Goal: Information Seeking & Learning: Learn about a topic

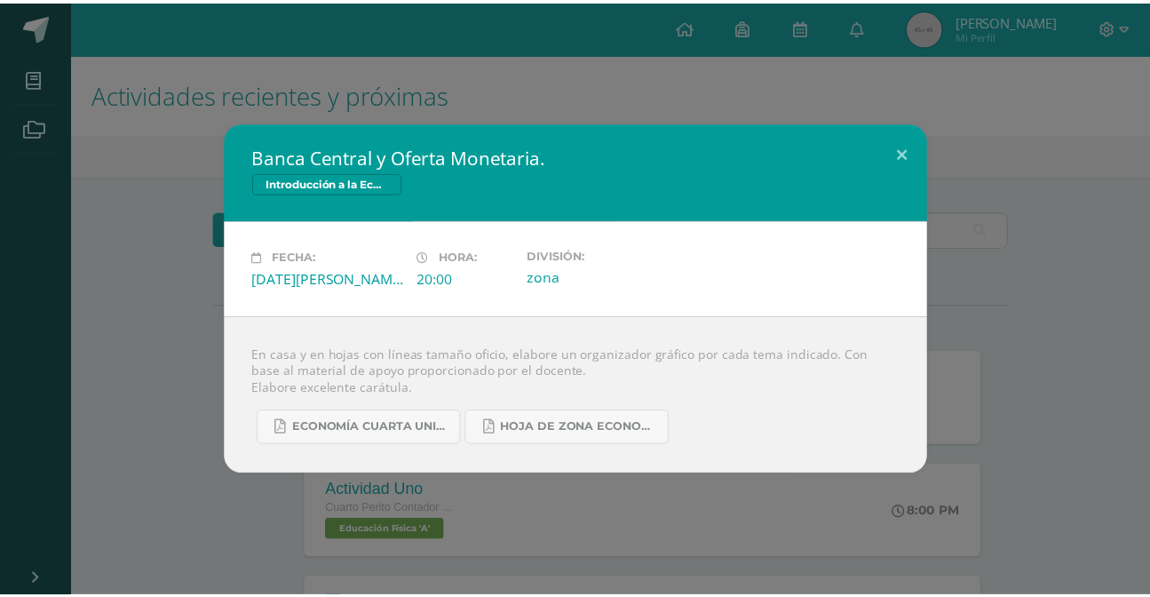
scroll to position [322, 0]
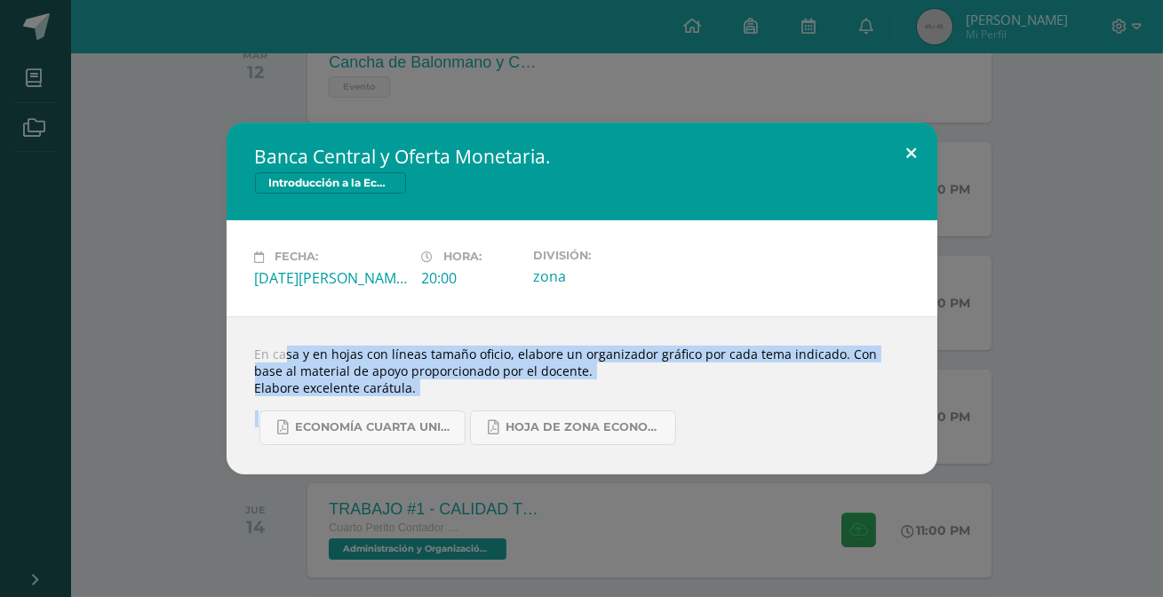
click at [907, 147] on button at bounding box center [911, 153] width 51 height 60
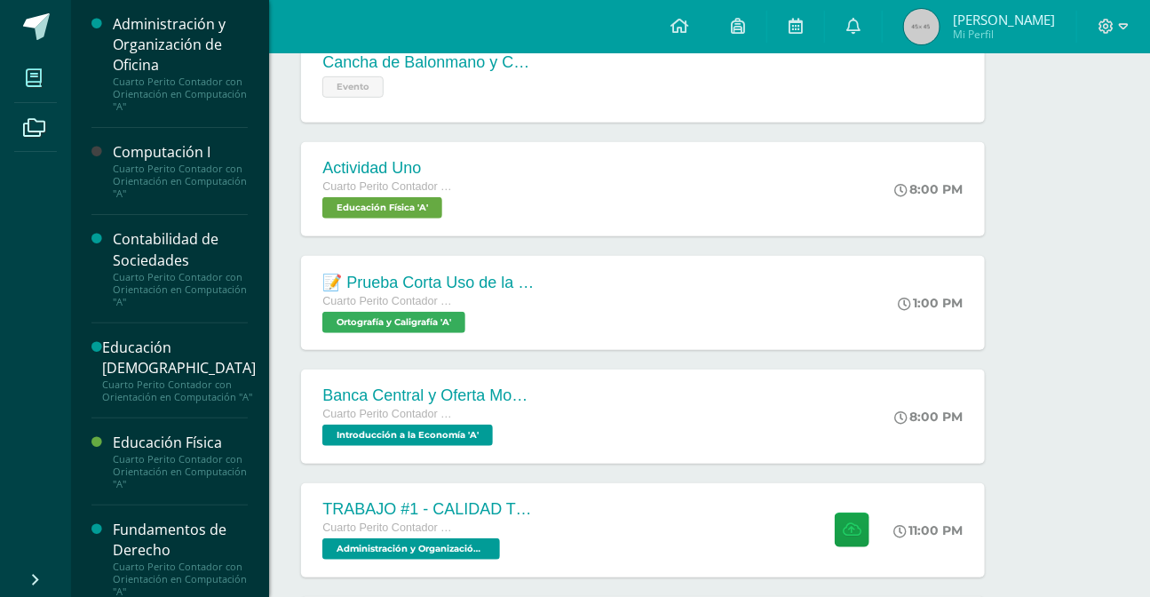
click at [38, 86] on icon at bounding box center [34, 78] width 16 height 18
click at [155, 148] on div "Computación I" at bounding box center [180, 152] width 135 height 20
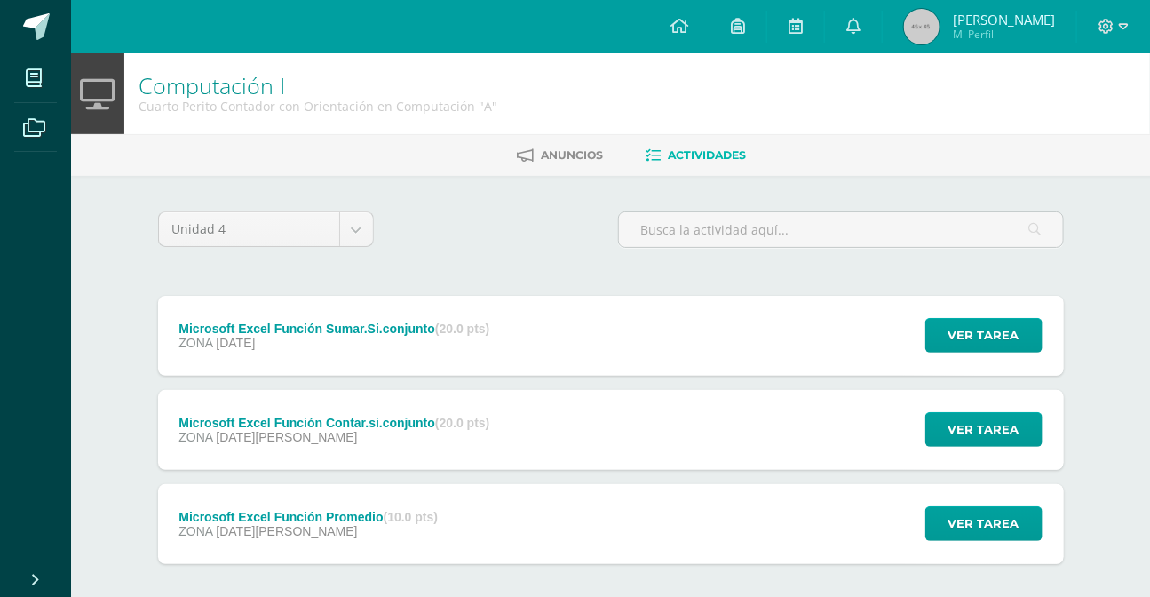
scroll to position [80, 0]
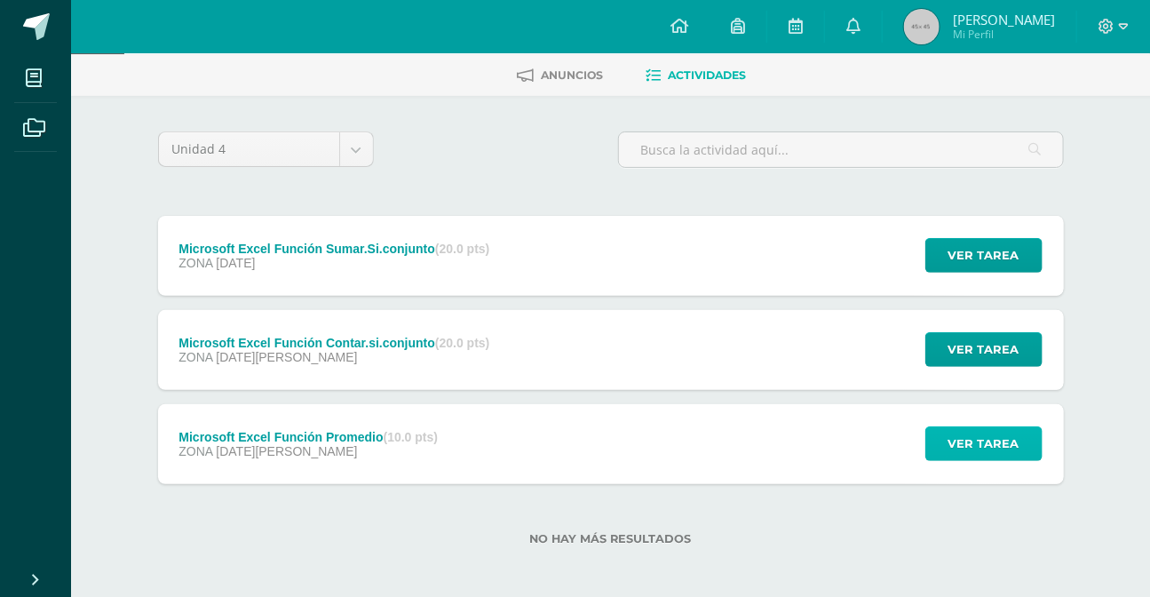
click at [964, 446] on span "Ver tarea" at bounding box center [984, 443] width 71 height 33
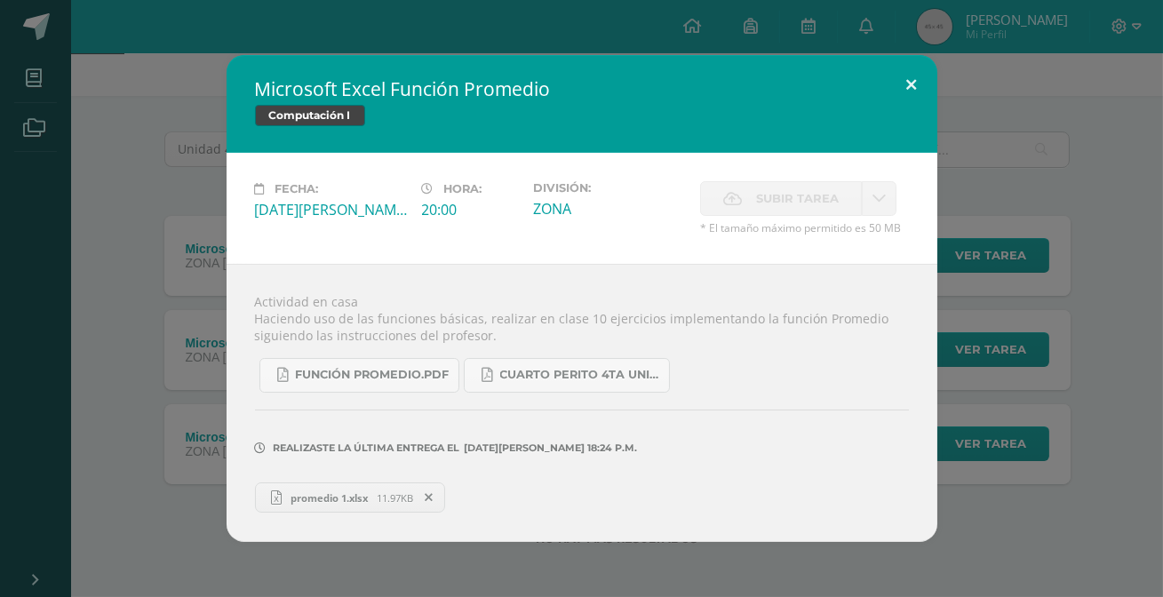
click at [902, 99] on button at bounding box center [911, 85] width 51 height 60
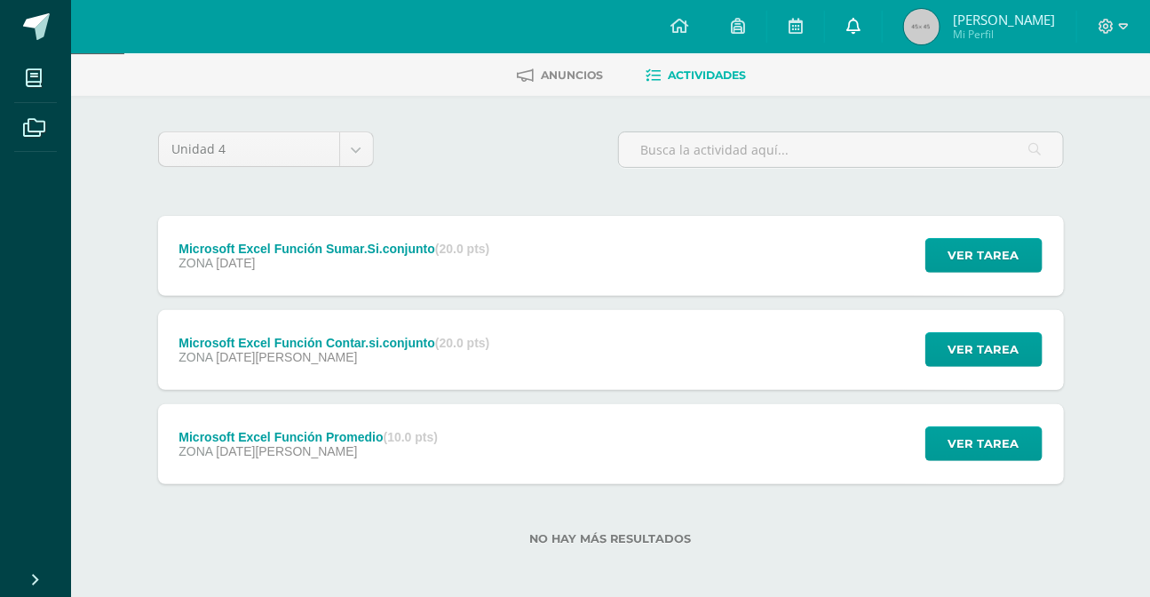
click at [881, 37] on link at bounding box center [853, 26] width 57 height 53
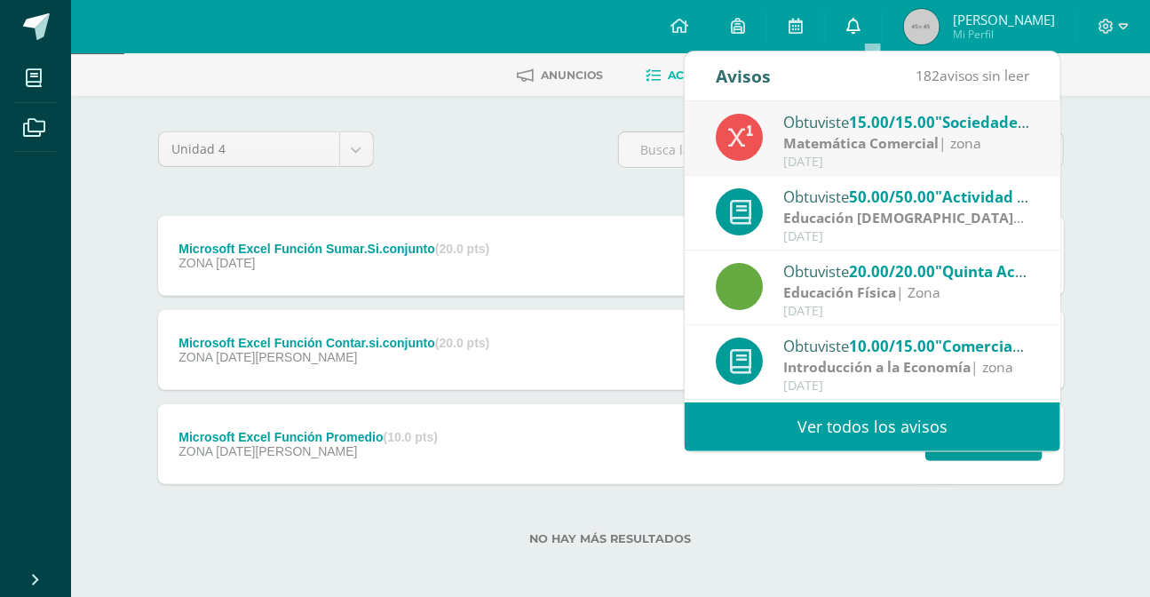
click at [861, 28] on icon at bounding box center [853, 26] width 14 height 16
click at [506, 171] on div "Unidad 4 Unidad 1 Unidad 2 Unidad 3 Unidad 4" at bounding box center [611, 156] width 920 height 51
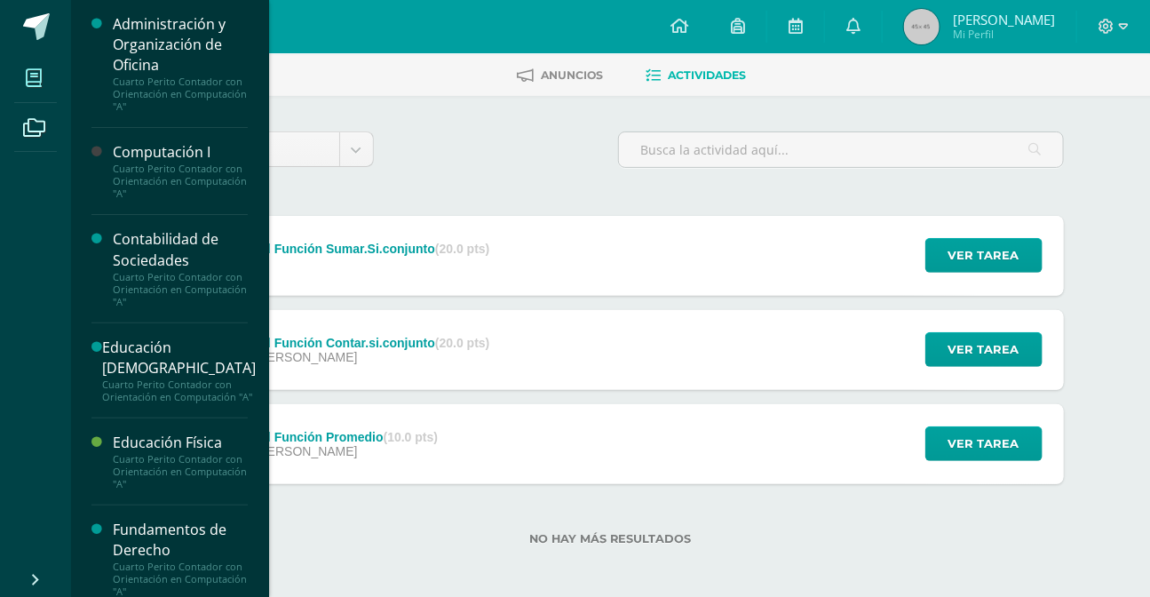
click at [26, 72] on icon at bounding box center [34, 78] width 16 height 18
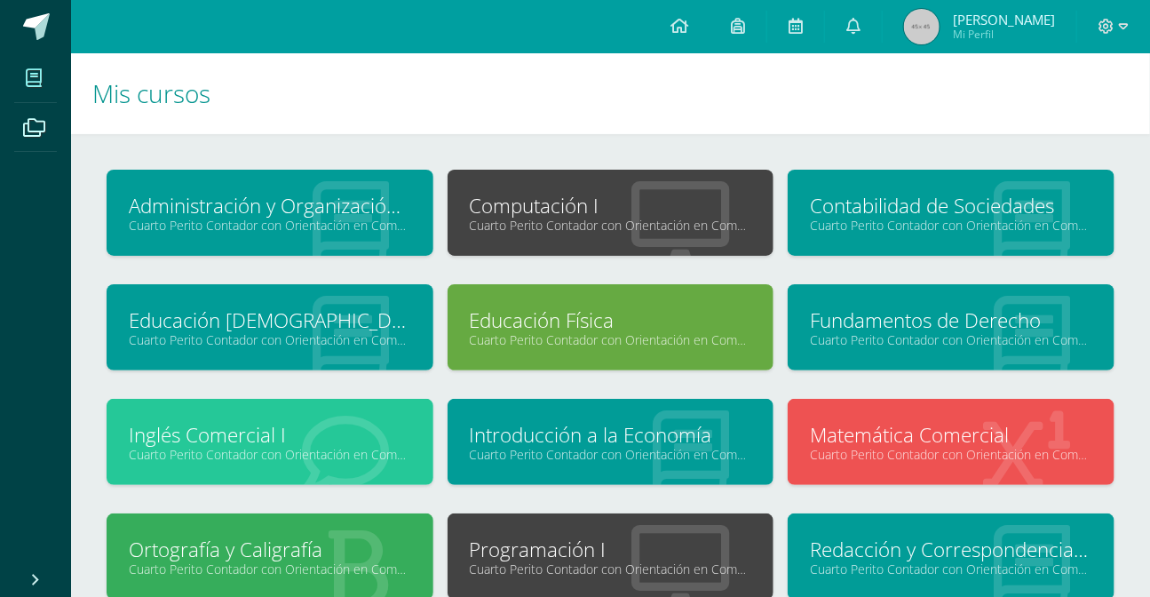
click at [605, 202] on link "Computación I" at bounding box center [611, 206] width 282 height 28
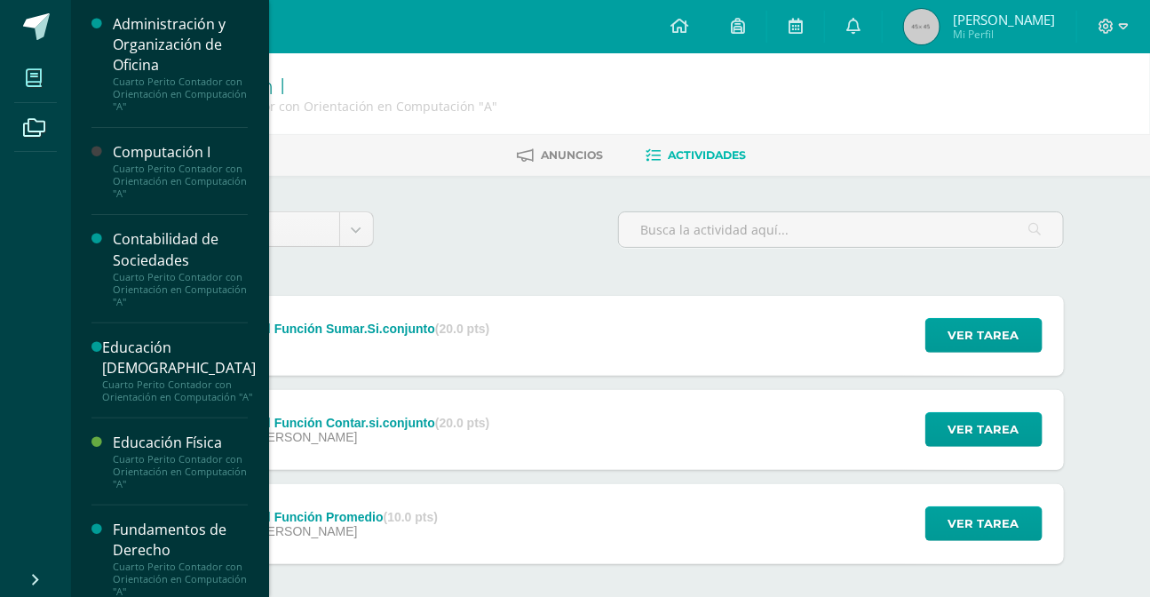
click at [43, 72] on span at bounding box center [34, 78] width 40 height 40
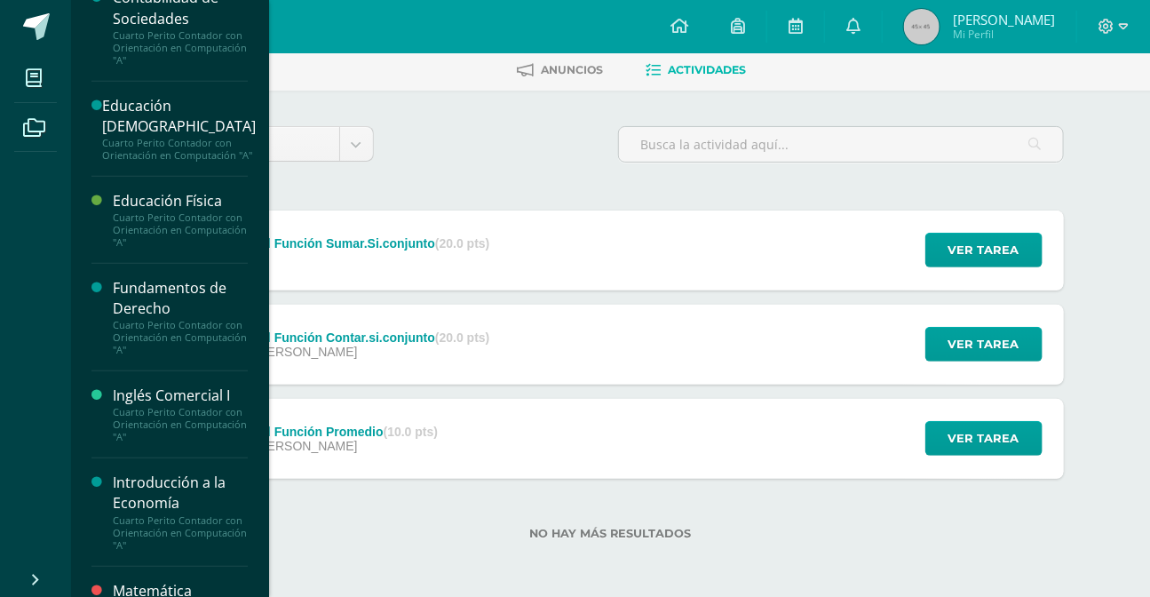
scroll to position [322, 0]
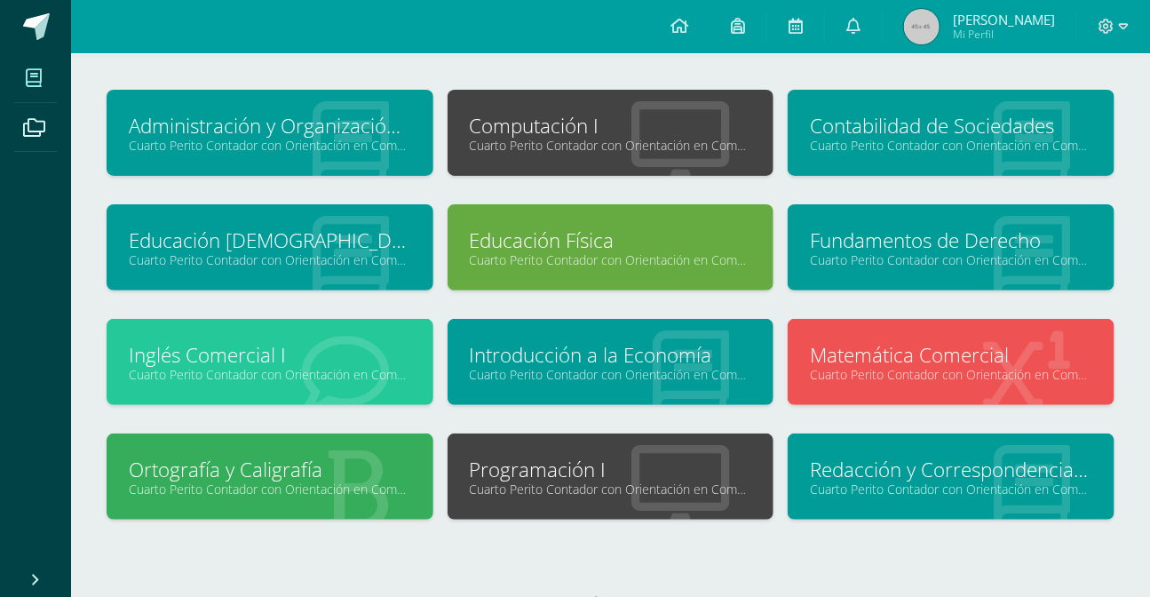
scroll to position [147, 0]
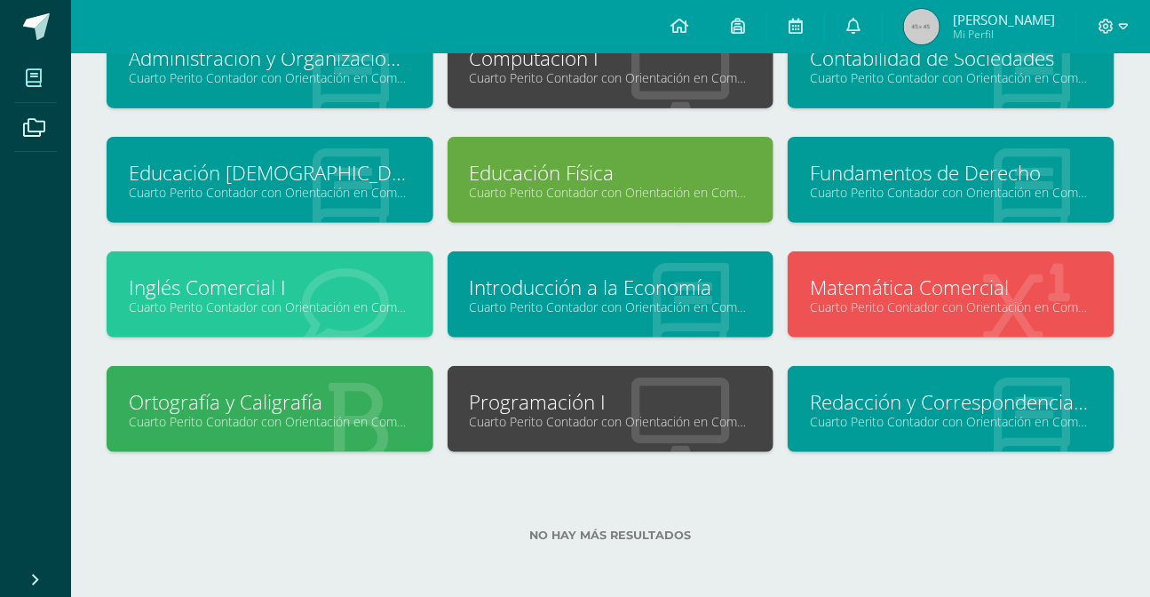
click at [568, 420] on link "Cuarto Perito Contador con Orientación en Computación "A"" at bounding box center [611, 421] width 282 height 17
click at [555, 398] on link "Programación I" at bounding box center [611, 402] width 282 height 28
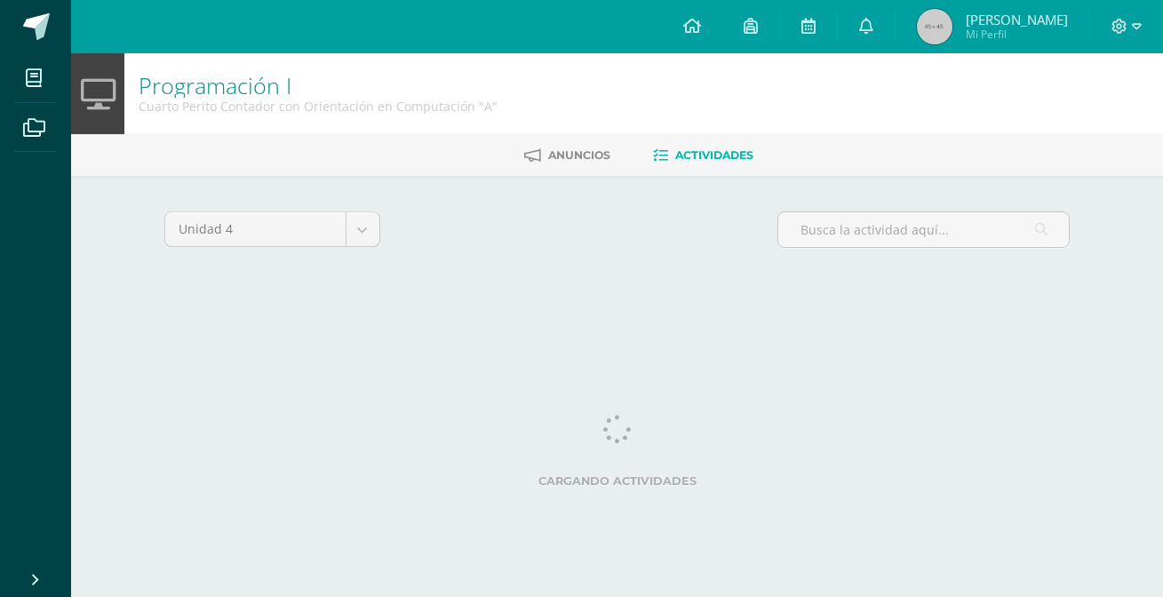
click at [549, 424] on div "Cargando actividades" at bounding box center [617, 455] width 906 height 80
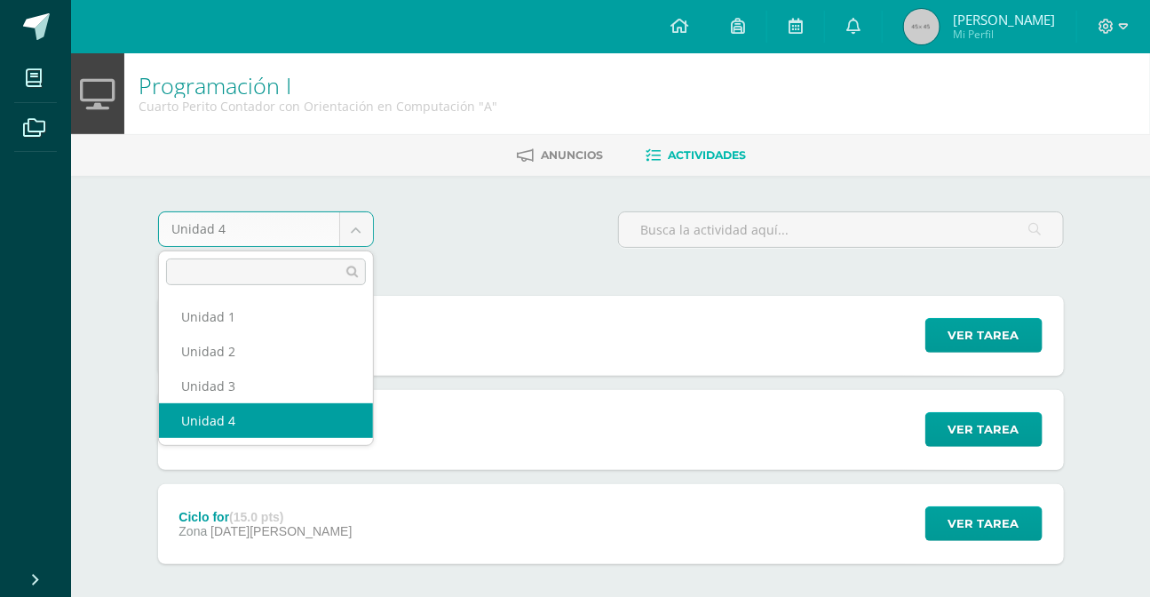
click at [355, 228] on body "Mis cursos Archivos Cerrar panel Administración y Organización de Oficina Cuart…" at bounding box center [575, 341] width 1150 height 682
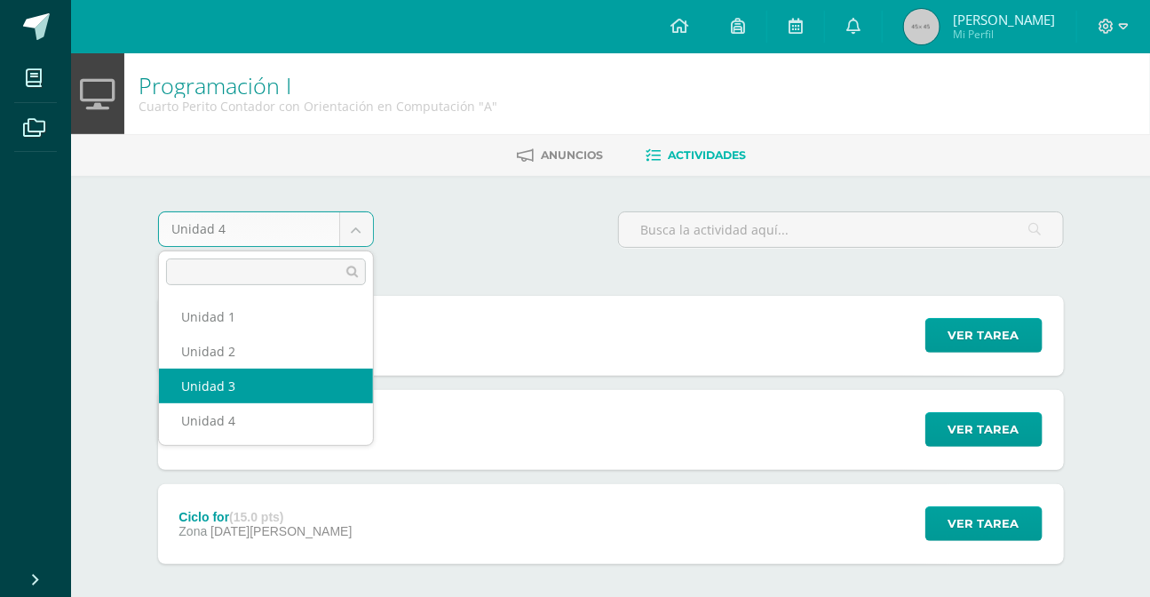
select select "Unidad 3"
